Goal: Transaction & Acquisition: Purchase product/service

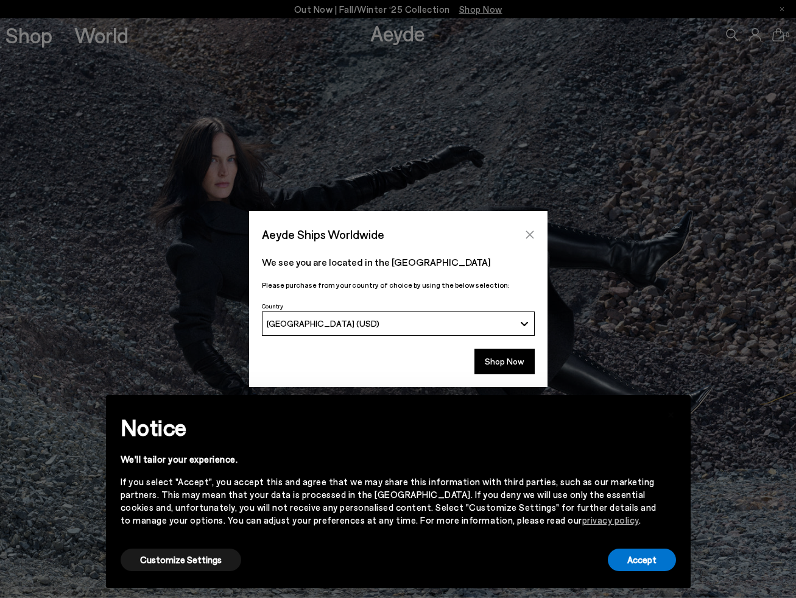
click at [530, 231] on icon "Close" at bounding box center [530, 235] width 10 height 10
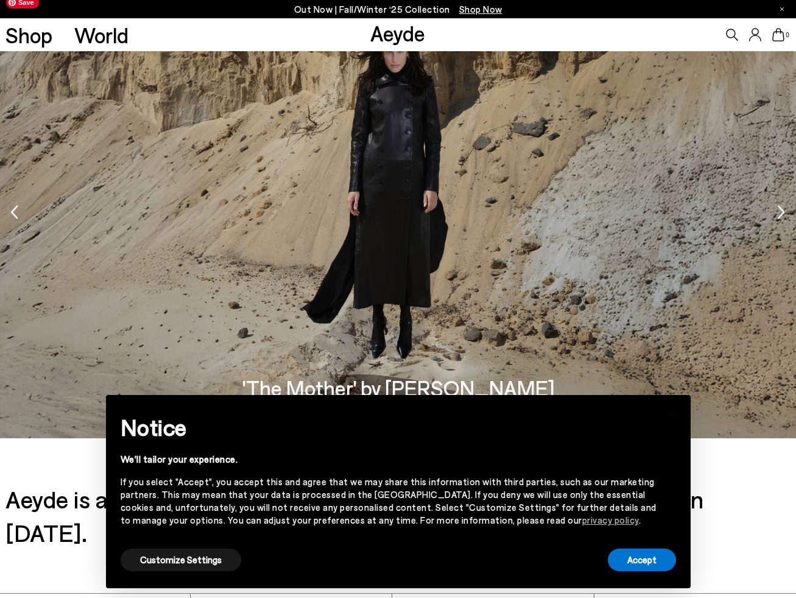
scroll to position [2209, 0]
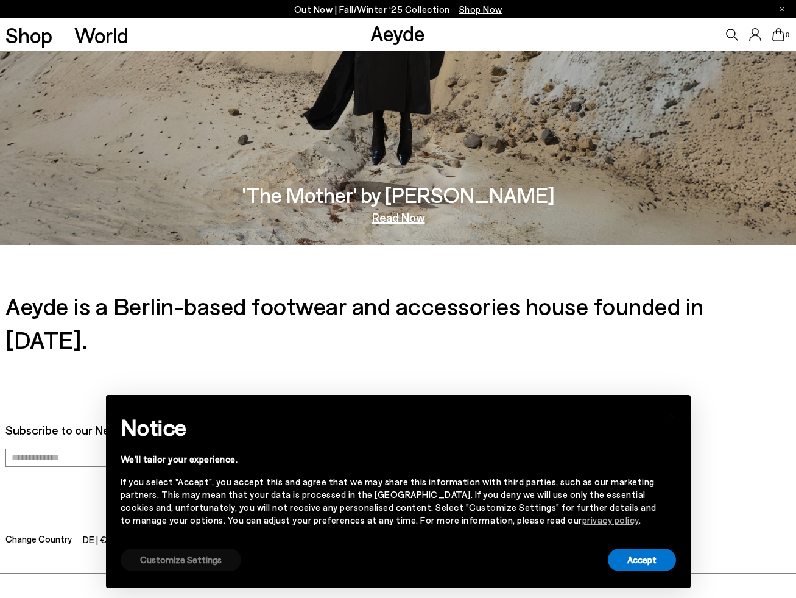
click at [161, 560] on button "Customize Settings" at bounding box center [181, 559] width 121 height 23
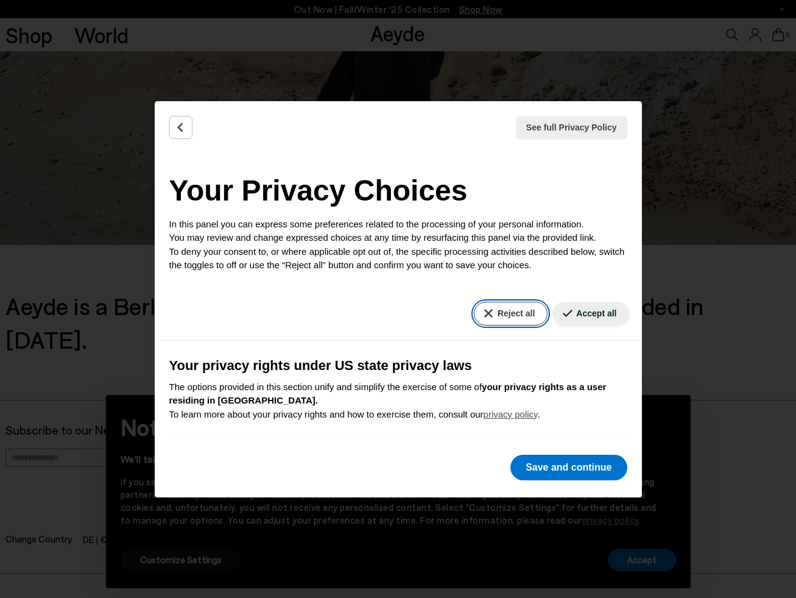
click at [505, 314] on button "Reject all" at bounding box center [511, 314] width 74 height 24
click at [515, 310] on button "Reject all" at bounding box center [511, 314] width 74 height 24
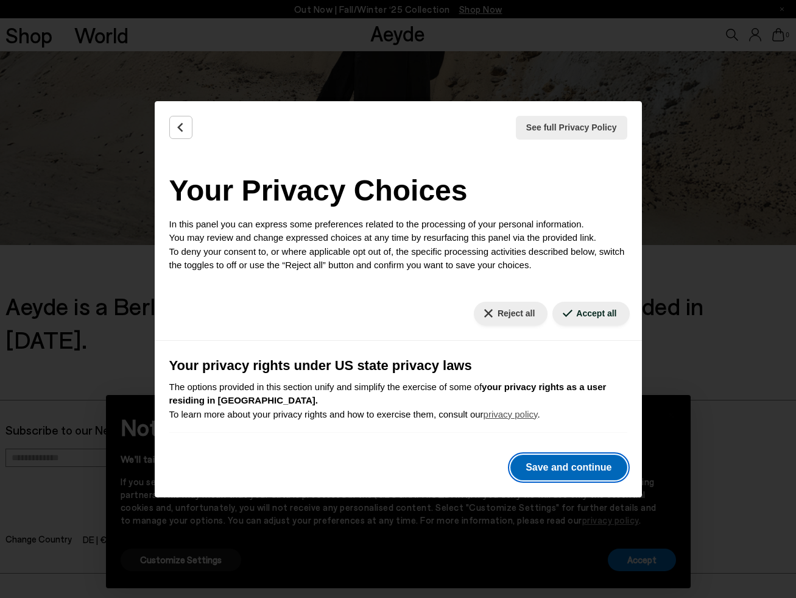
click at [559, 470] on button "Save and continue" at bounding box center [568, 467] width 116 height 26
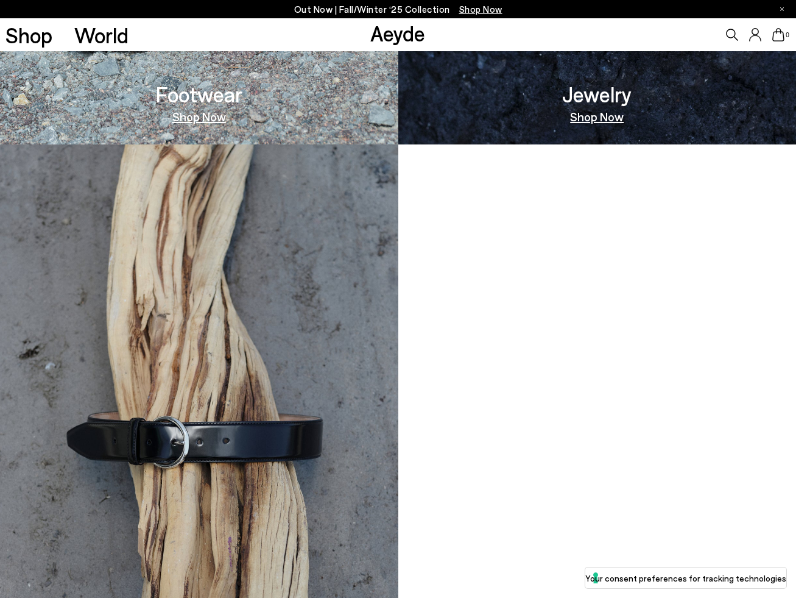
scroll to position [562, 0]
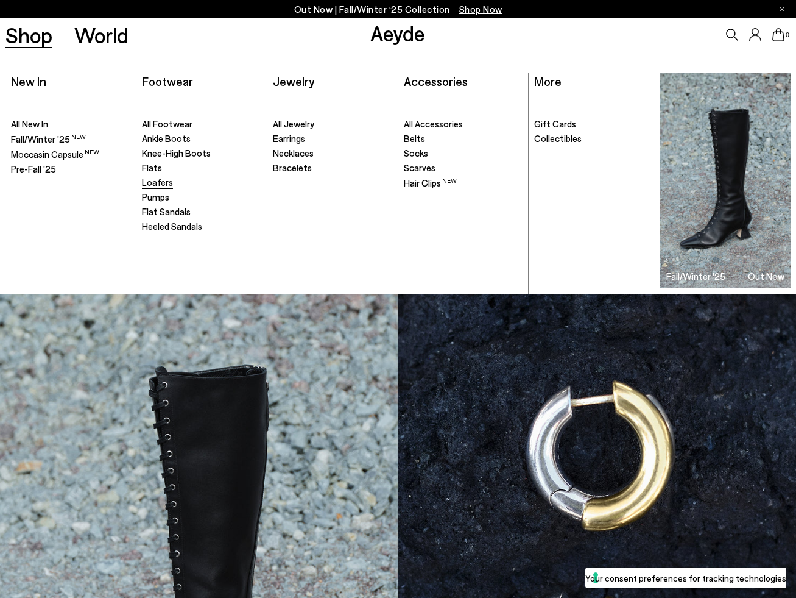
click at [156, 183] on span "Loafers" at bounding box center [157, 182] width 31 height 11
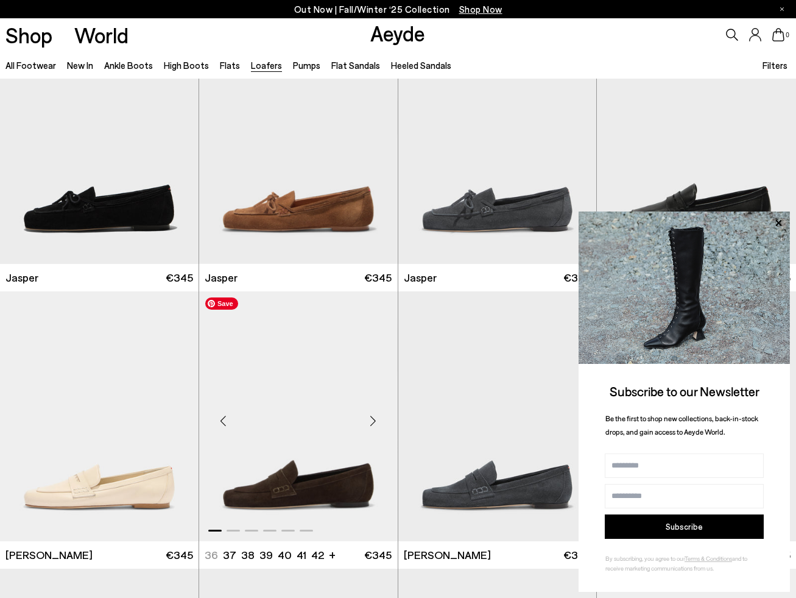
scroll to position [83, 0]
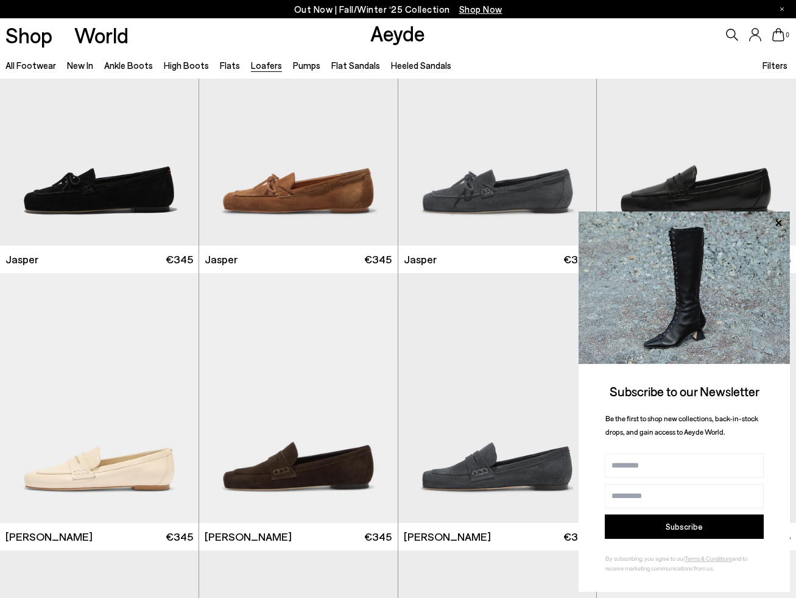
click at [778, 68] on span "Filters" at bounding box center [775, 65] width 25 height 11
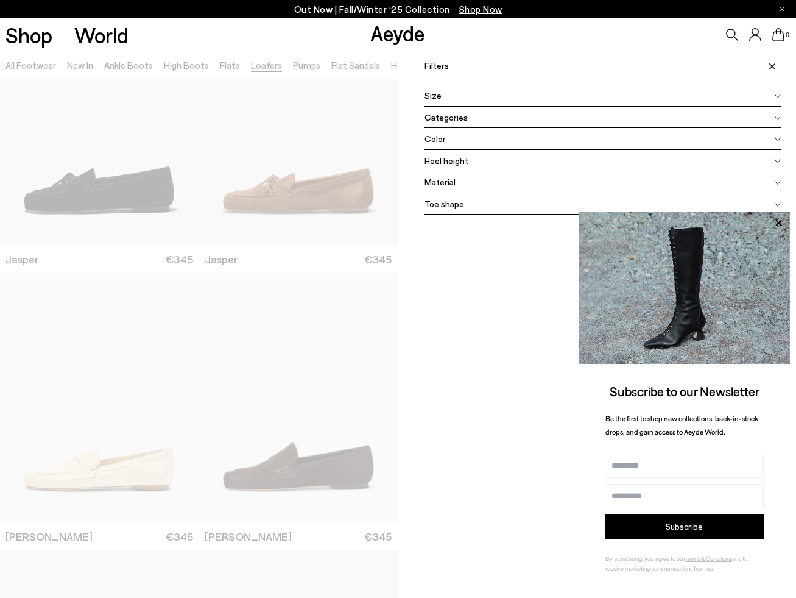
click at [480, 186] on div "Material" at bounding box center [603, 182] width 357 height 22
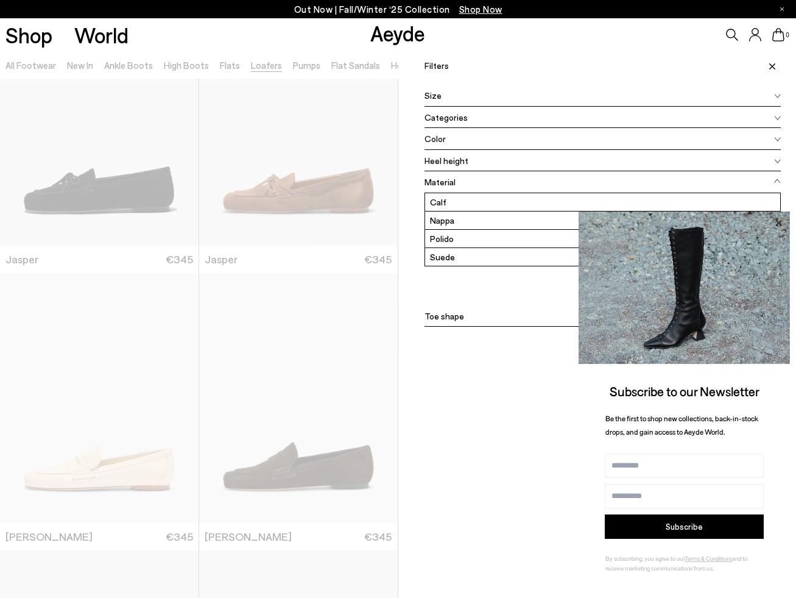
click at [777, 222] on icon at bounding box center [779, 223] width 16 height 16
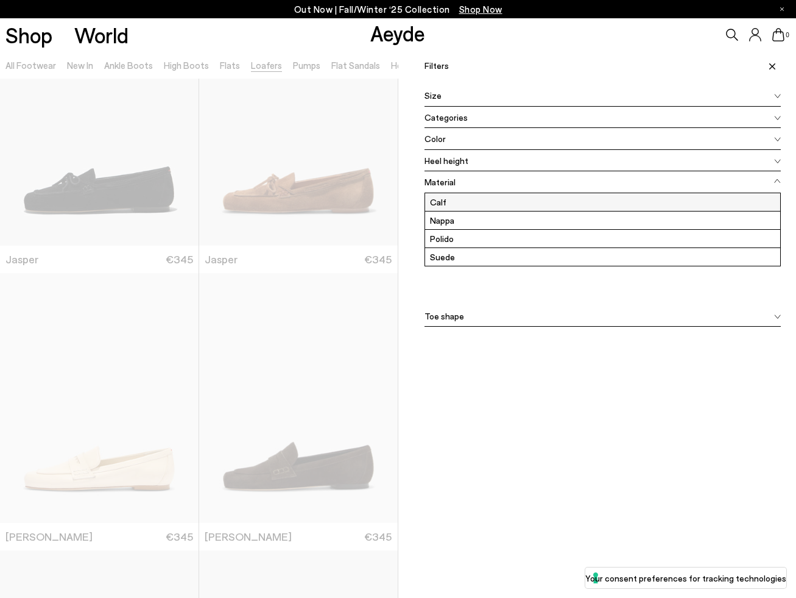
click at [577, 209] on label "Calf" at bounding box center [603, 202] width 356 height 18
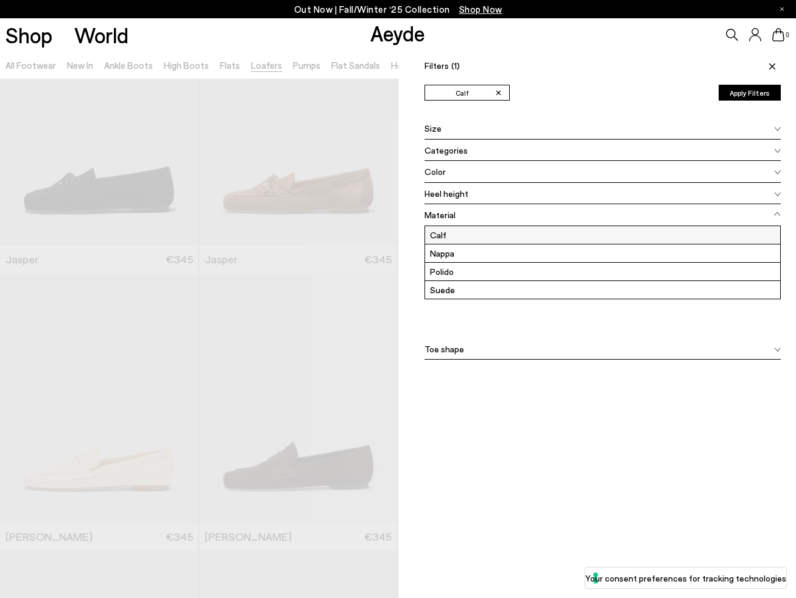
scroll to position [0, 0]
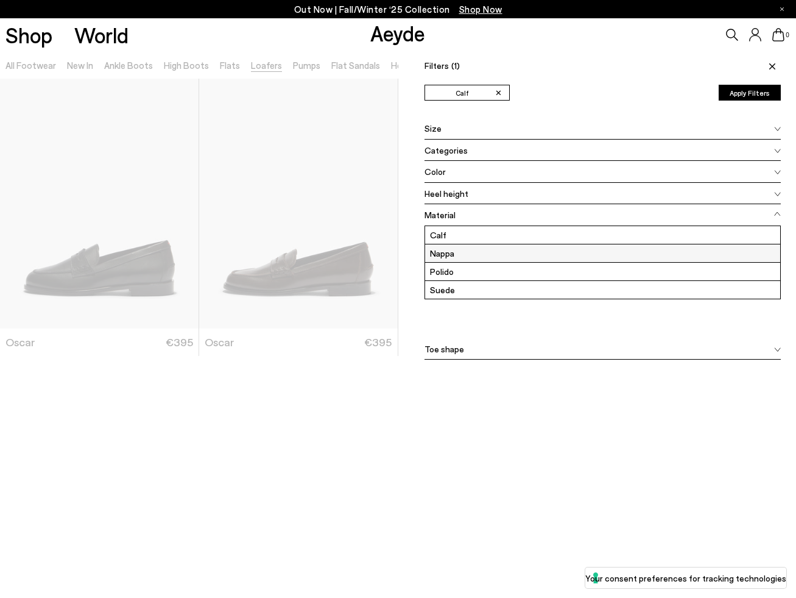
click at [539, 254] on label "Nappa" at bounding box center [603, 253] width 356 height 18
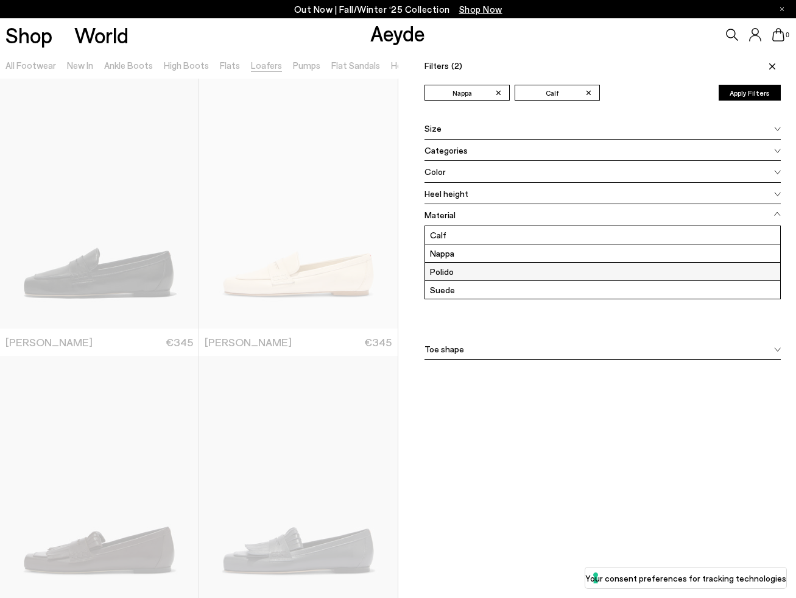
click at [523, 272] on label "Polido" at bounding box center [603, 272] width 356 height 18
click at [771, 69] on icon at bounding box center [772, 66] width 6 height 6
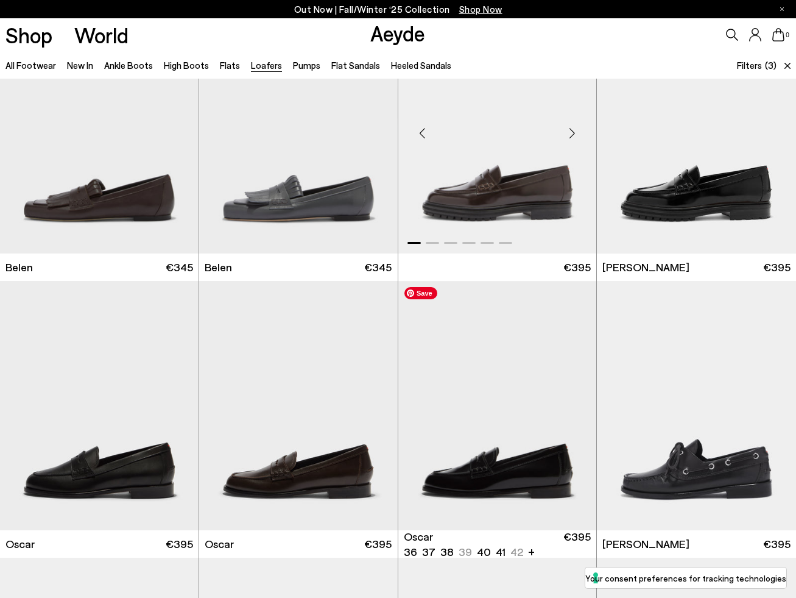
scroll to position [331, 0]
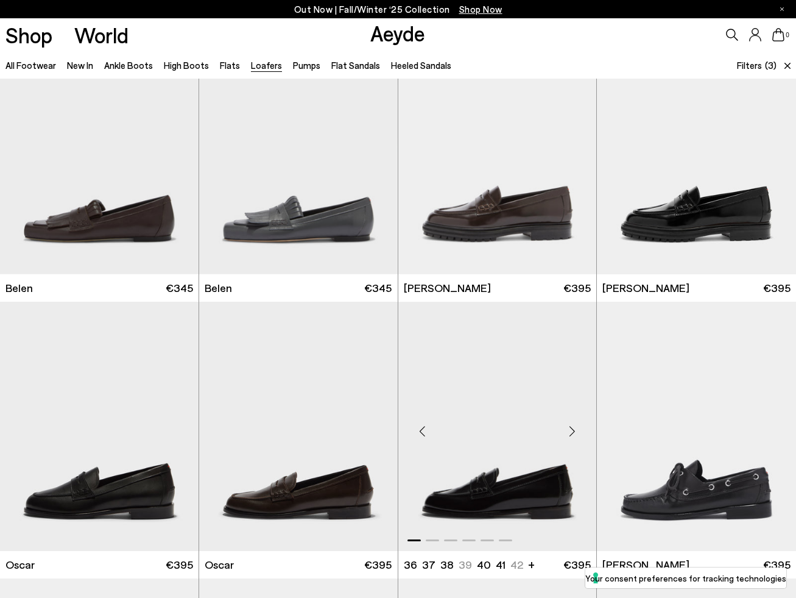
click at [571, 431] on div "Next slide" at bounding box center [572, 431] width 37 height 37
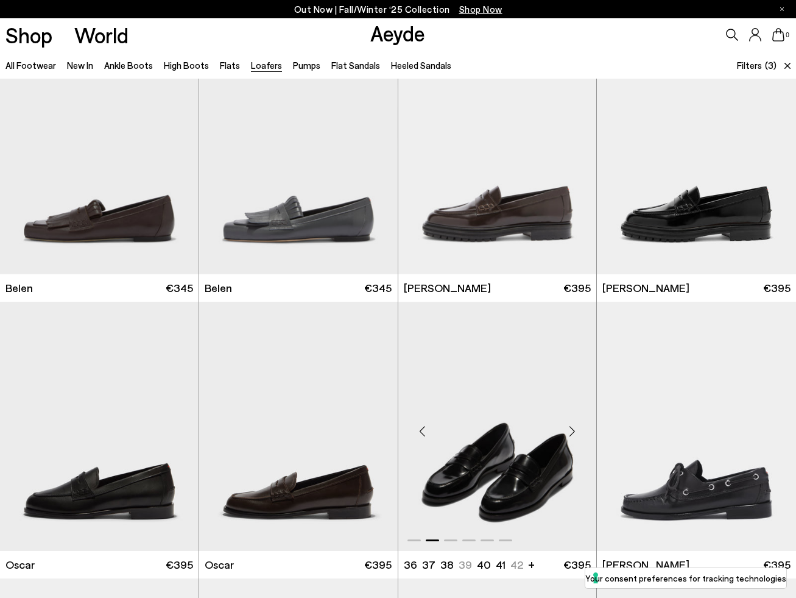
click at [571, 431] on div "Next slide" at bounding box center [572, 431] width 37 height 37
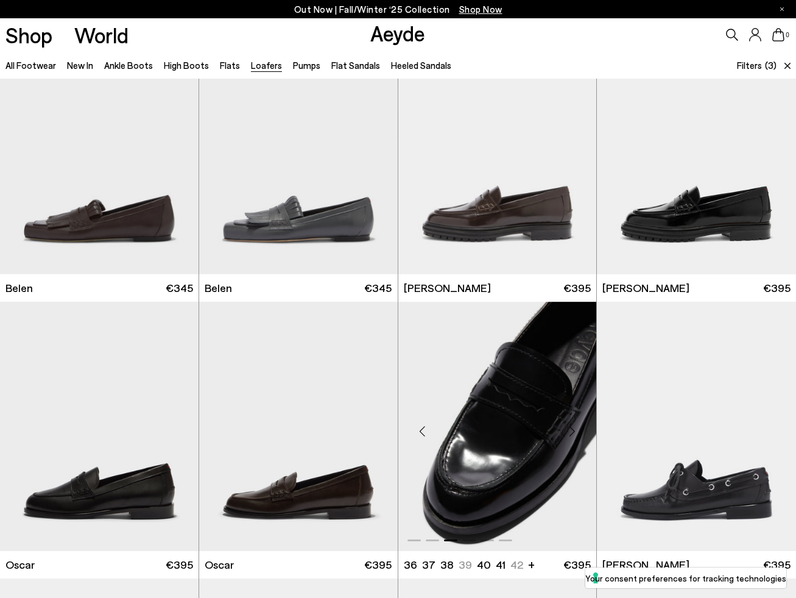
click at [571, 431] on div "Next slide" at bounding box center [572, 431] width 37 height 37
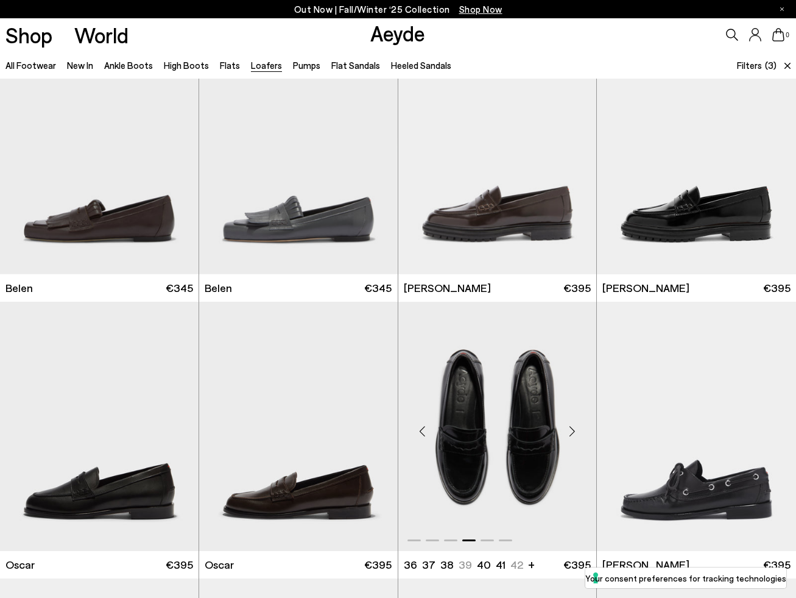
click at [571, 431] on div "Next slide" at bounding box center [572, 431] width 37 height 37
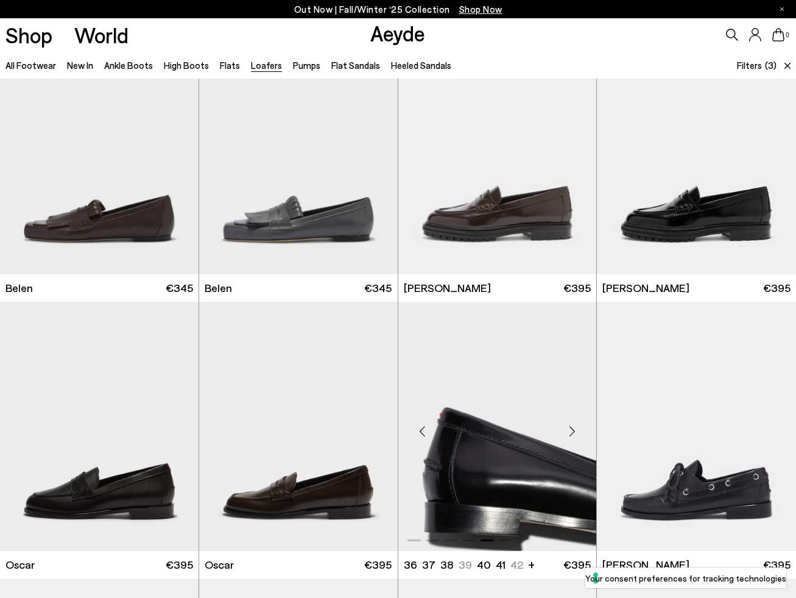
click at [571, 431] on div "Next slide" at bounding box center [572, 431] width 37 height 37
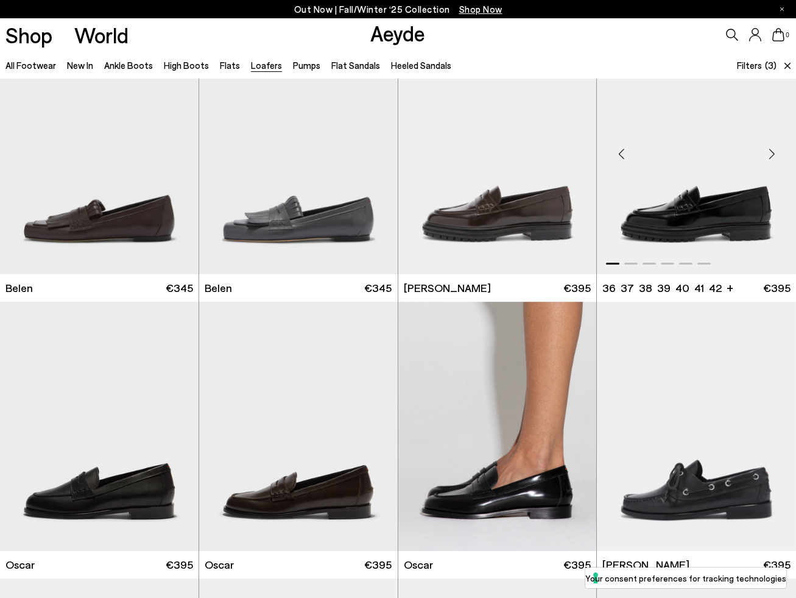
click at [774, 157] on div "Next slide" at bounding box center [772, 154] width 37 height 37
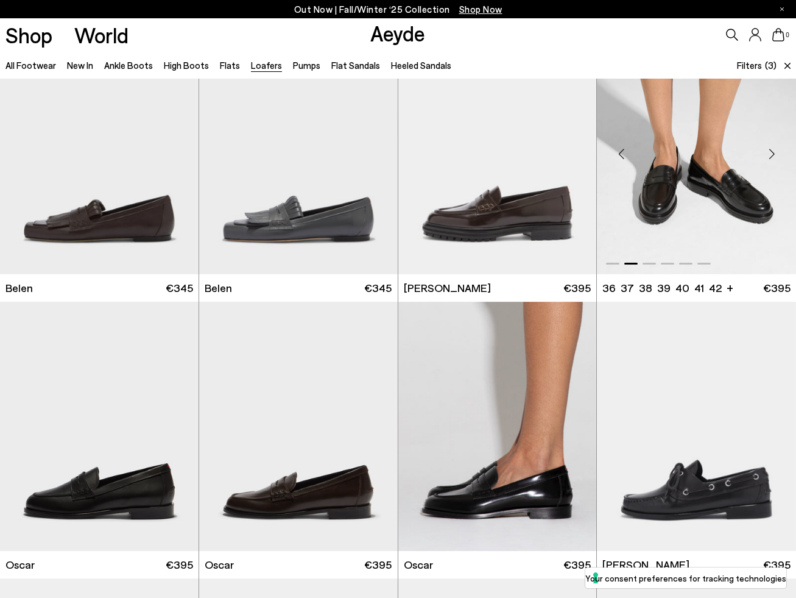
click at [774, 157] on div "Next slide" at bounding box center [772, 154] width 37 height 37
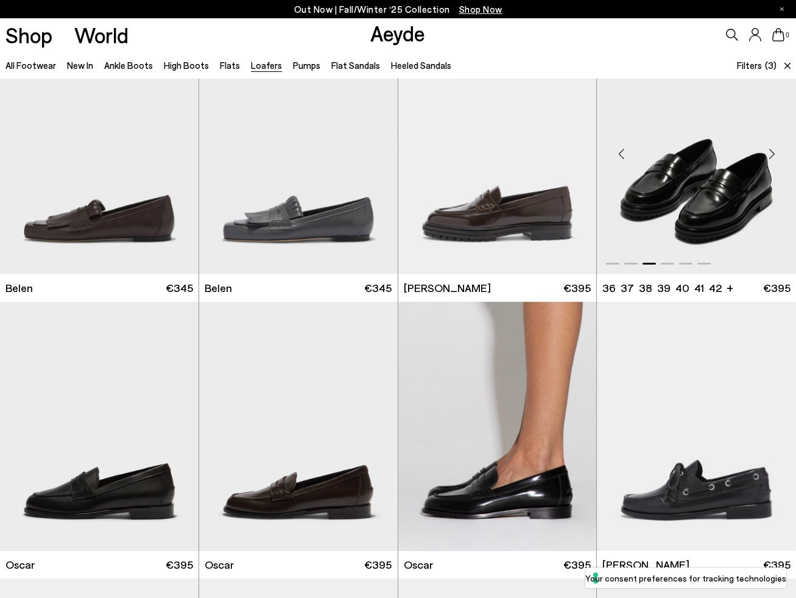
click at [774, 157] on div "Next slide" at bounding box center [772, 154] width 37 height 37
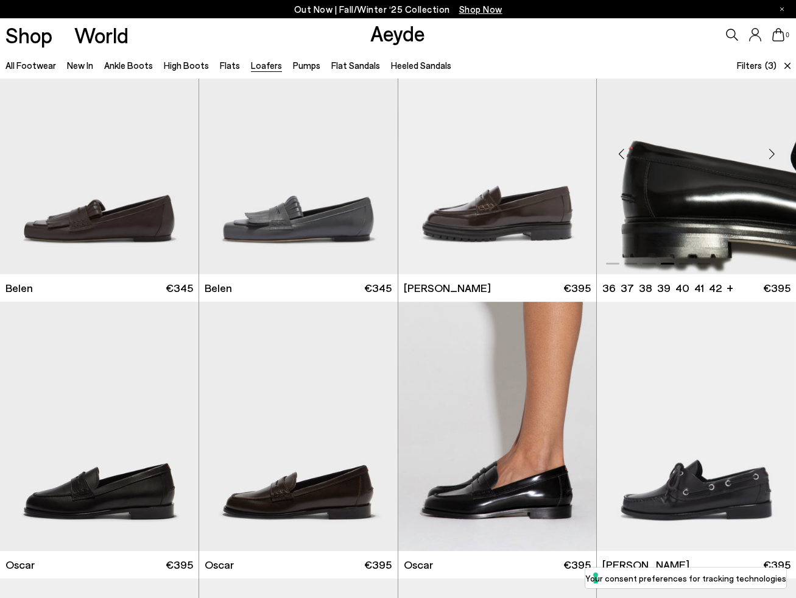
click at [774, 157] on div "Next slide" at bounding box center [772, 154] width 37 height 37
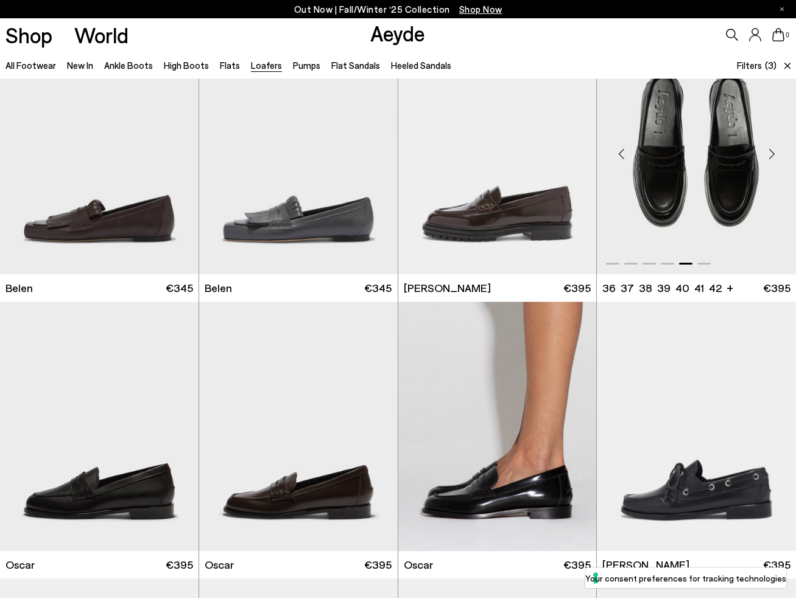
click at [774, 157] on div "Next slide" at bounding box center [772, 154] width 37 height 37
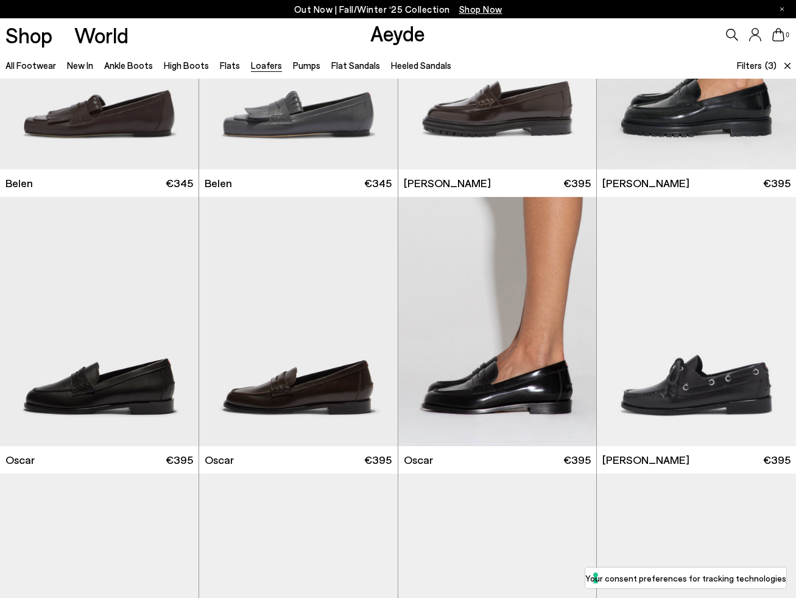
scroll to position [439, 0]
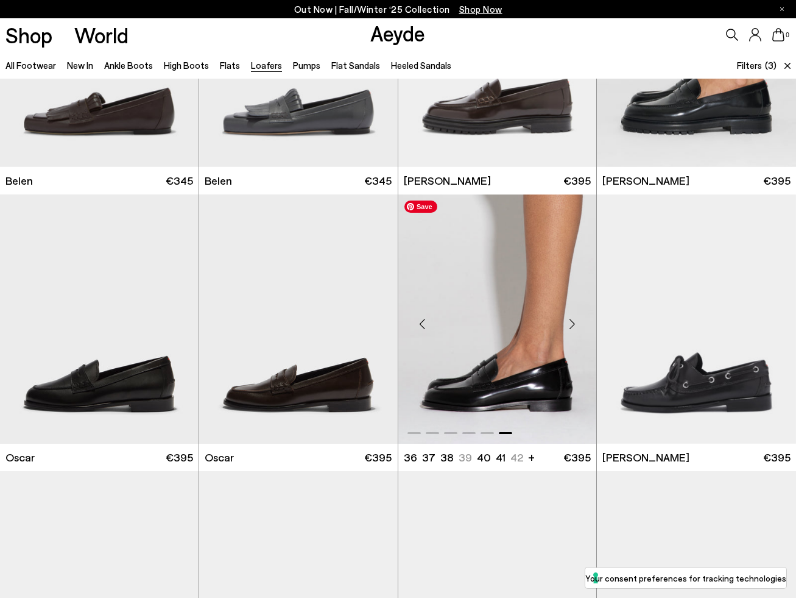
click at [524, 406] on img "6 / 6" at bounding box center [497, 319] width 199 height 250
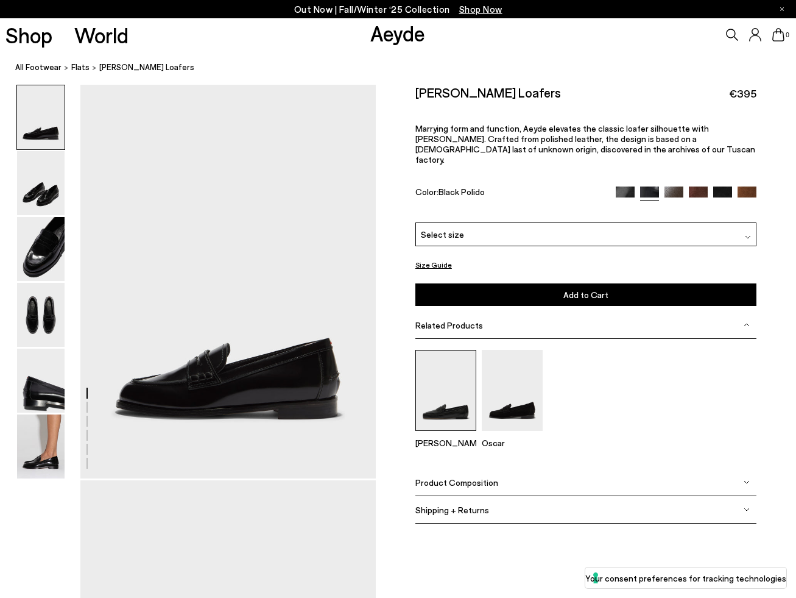
click at [458, 376] on img at bounding box center [445, 390] width 61 height 81
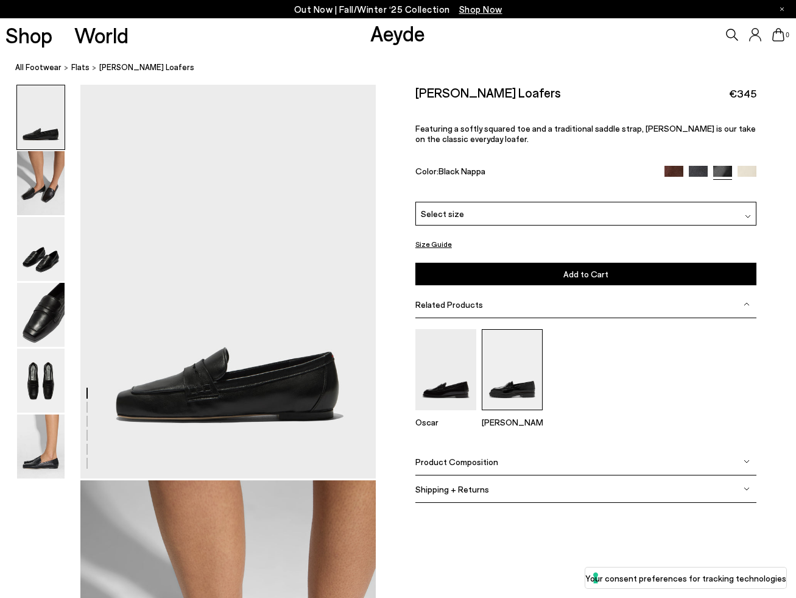
click at [517, 367] on img at bounding box center [512, 369] width 61 height 81
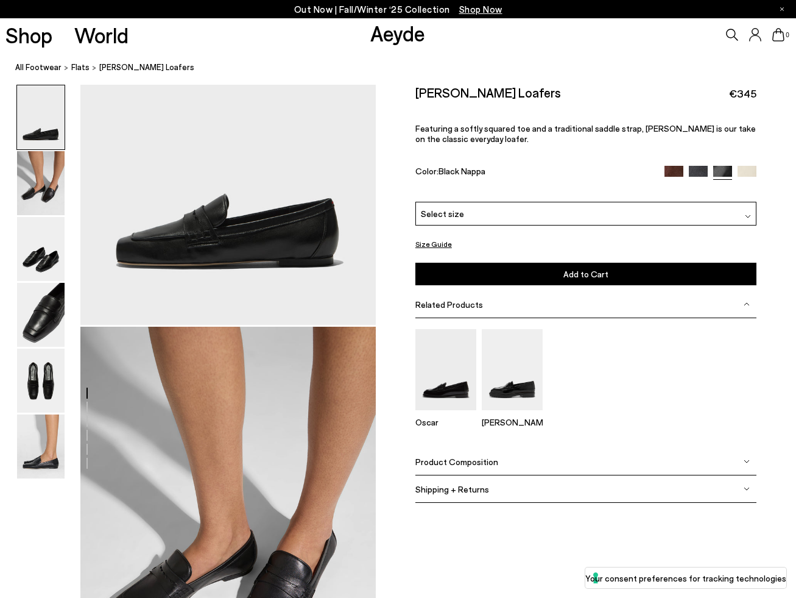
scroll to position [68, 0]
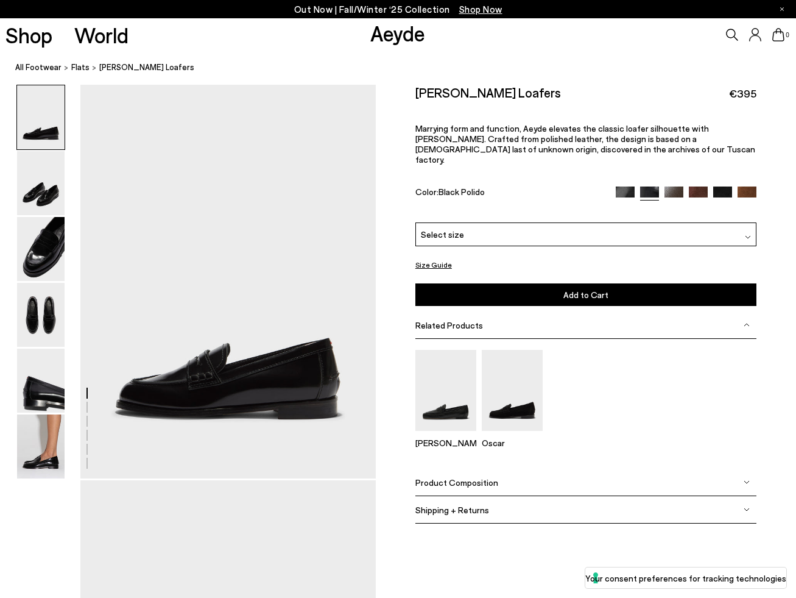
click at [626, 186] on img at bounding box center [625, 195] width 19 height 19
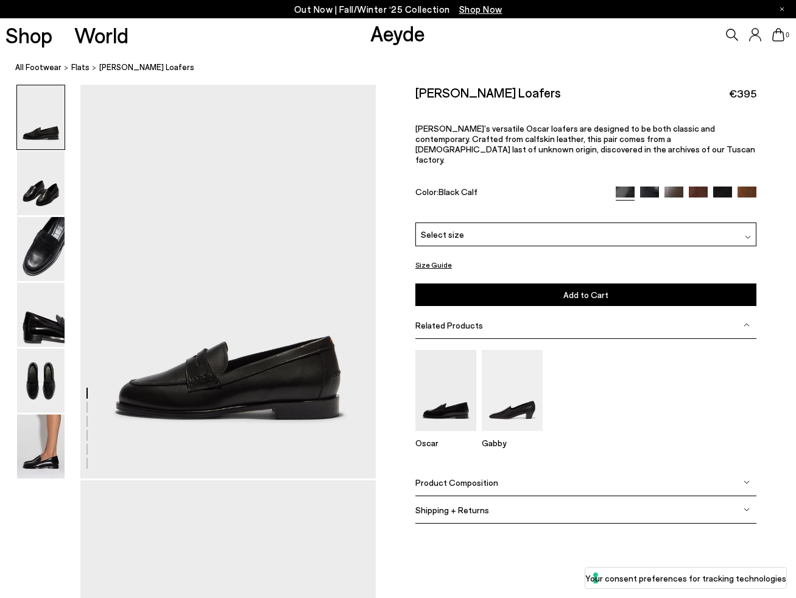
click at [676, 186] on img at bounding box center [674, 195] width 19 height 19
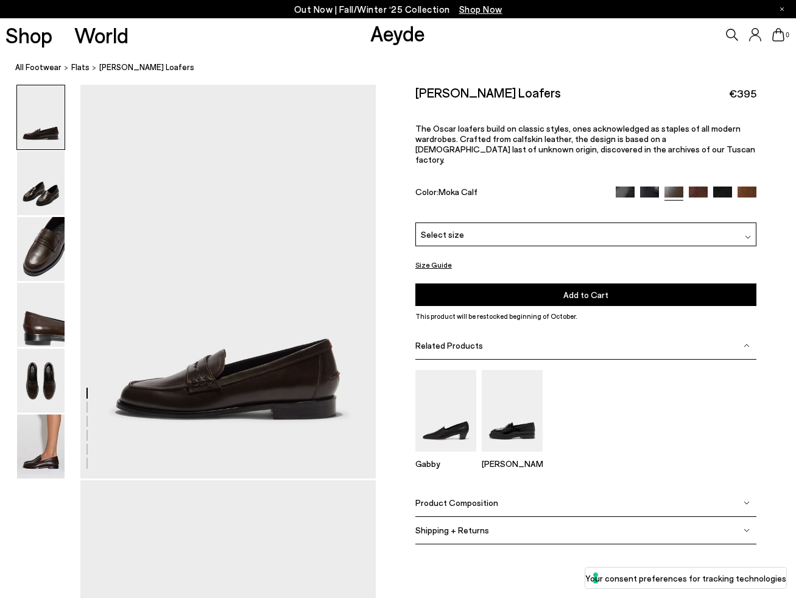
click at [700, 186] on img at bounding box center [698, 195] width 19 height 19
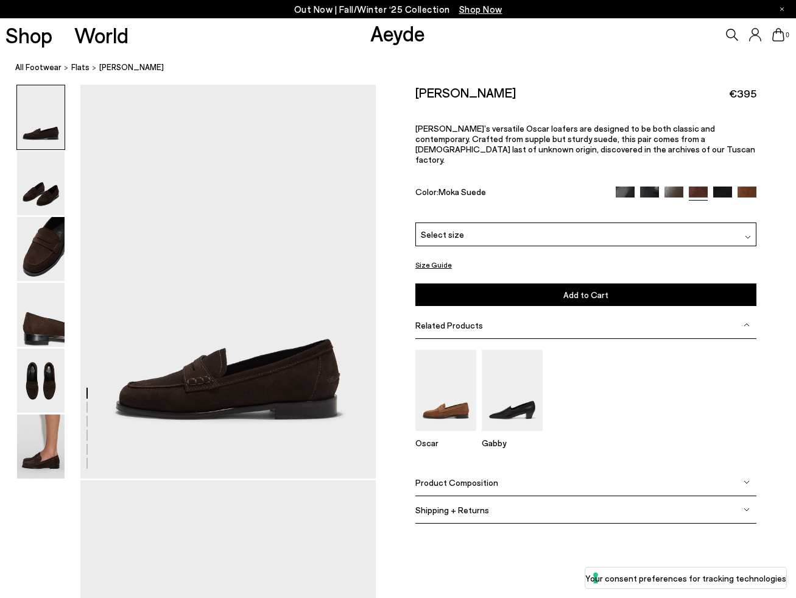
click at [721, 186] on img at bounding box center [722, 195] width 19 height 19
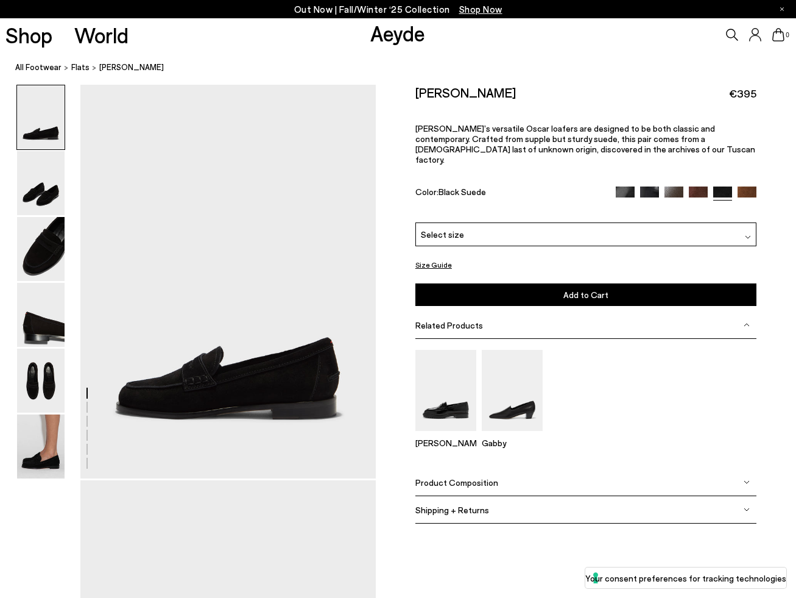
click at [754, 186] on img at bounding box center [747, 195] width 19 height 19
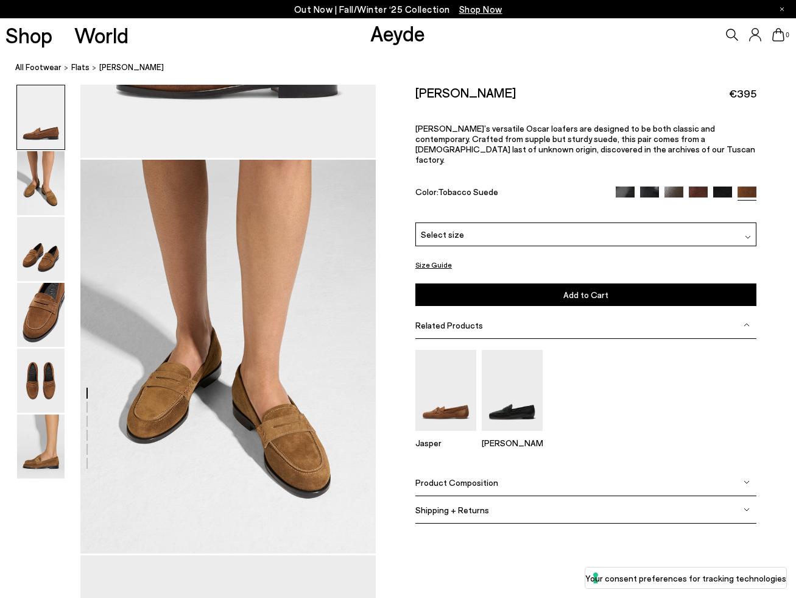
scroll to position [222, 0]
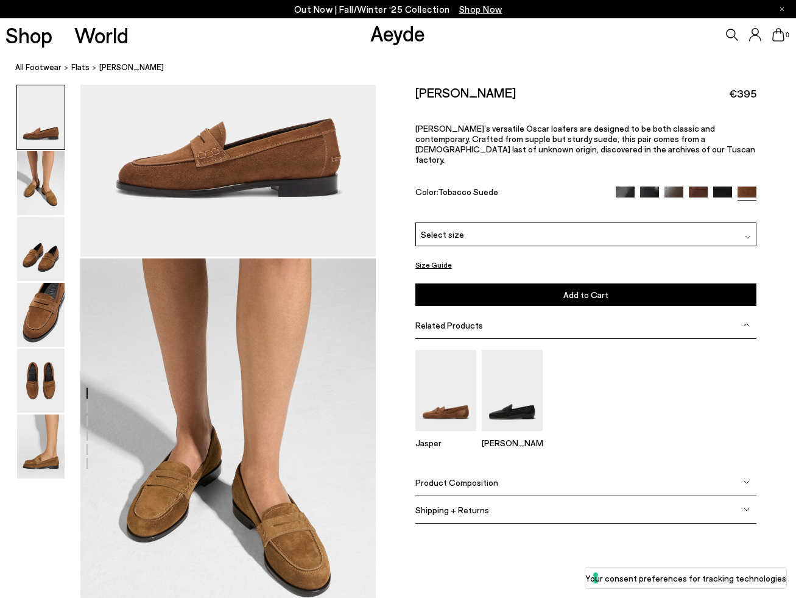
click at [646, 186] on img at bounding box center [649, 195] width 19 height 19
